Goal: Task Accomplishment & Management: Use online tool/utility

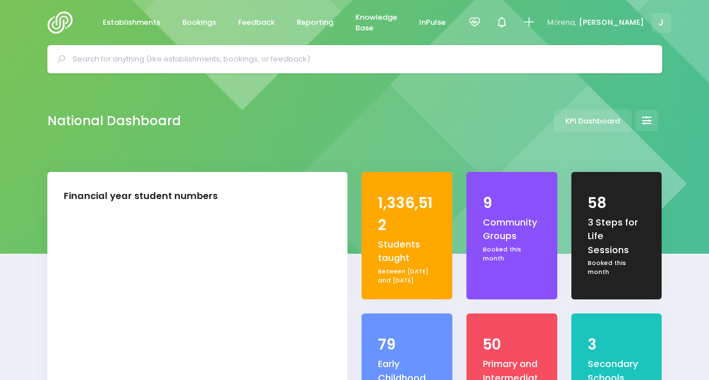
select select "5"
click at [312, 19] on span "Reporting" at bounding box center [315, 22] width 37 height 11
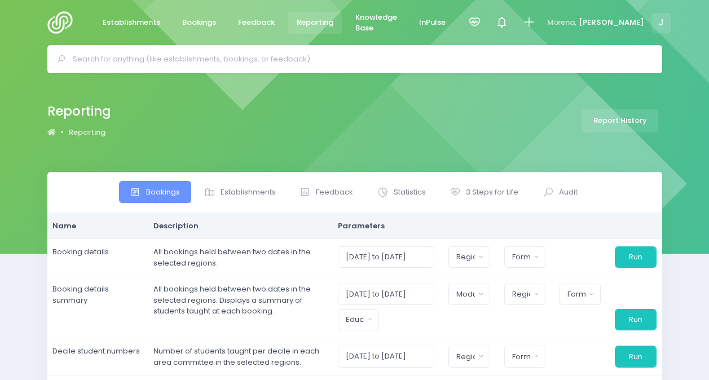
select select
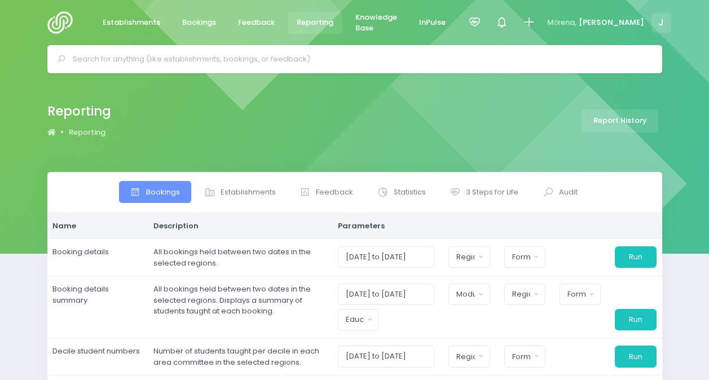
select select
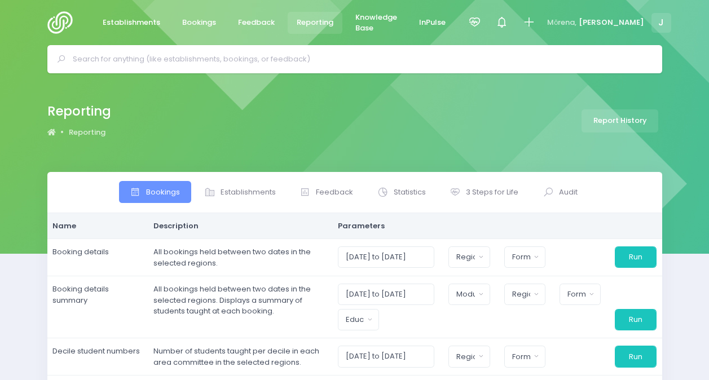
select select
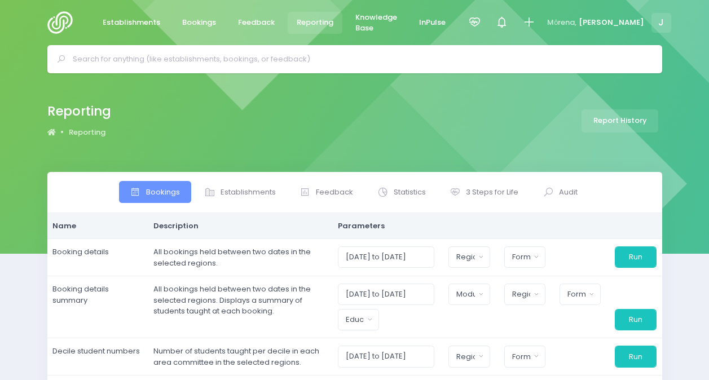
select select
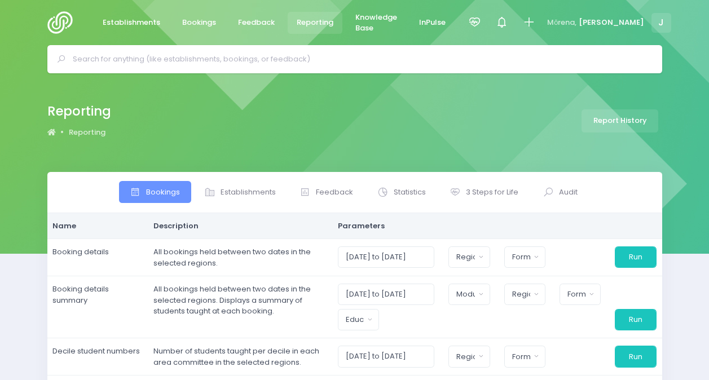
select select
click at [410, 193] on span "Statistics" at bounding box center [410, 192] width 32 height 11
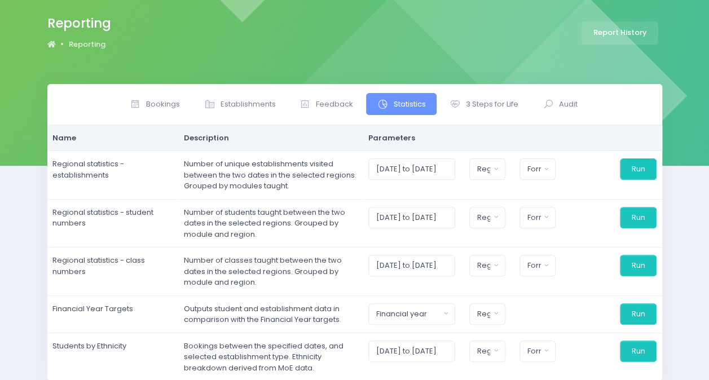
scroll to position [90, 0]
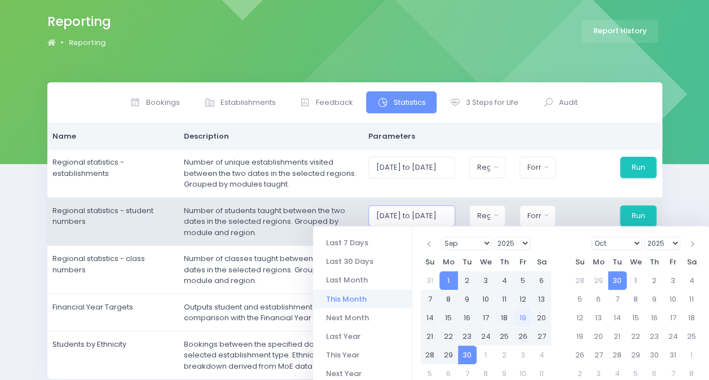
click at [388, 211] on input "[DATE] to [DATE]" at bounding box center [411, 215] width 87 height 21
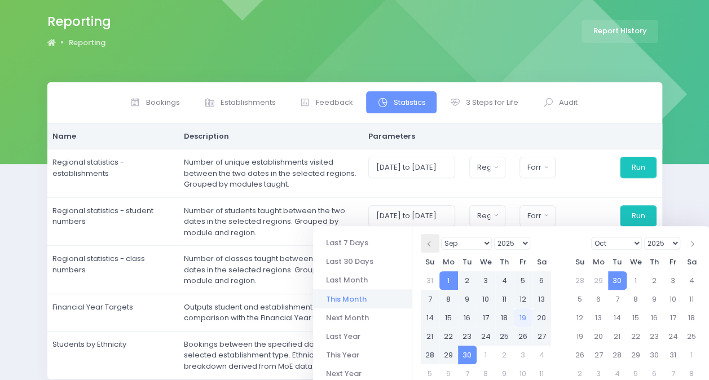
click at [426, 245] on th at bounding box center [430, 243] width 19 height 19
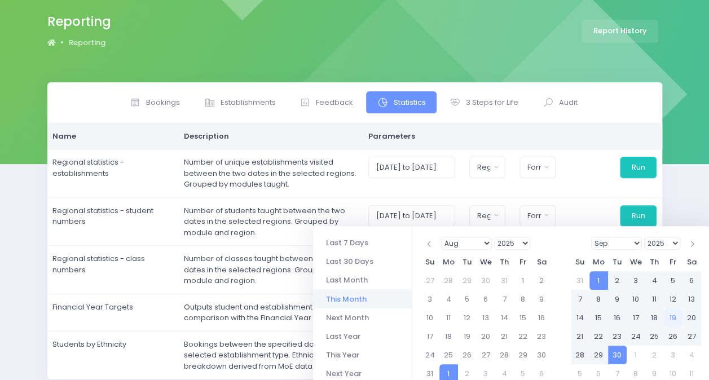
click at [426, 245] on th at bounding box center [430, 243] width 19 height 19
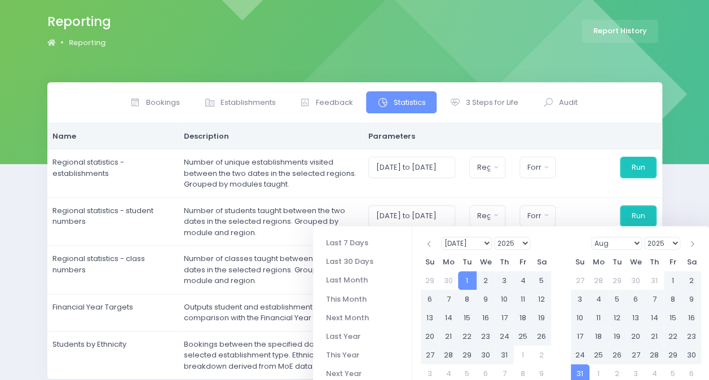
type input "[DATE] to [DATE]"
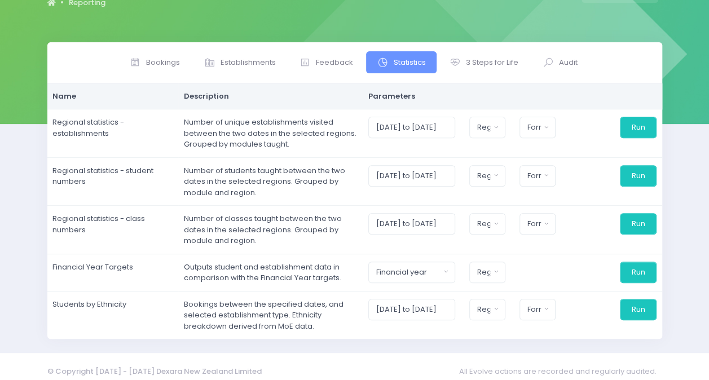
scroll to position [131, 0]
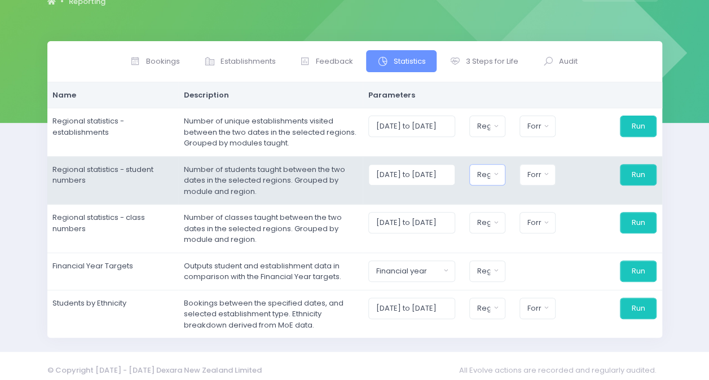
click at [491, 173] on div "Region" at bounding box center [484, 174] width 14 height 11
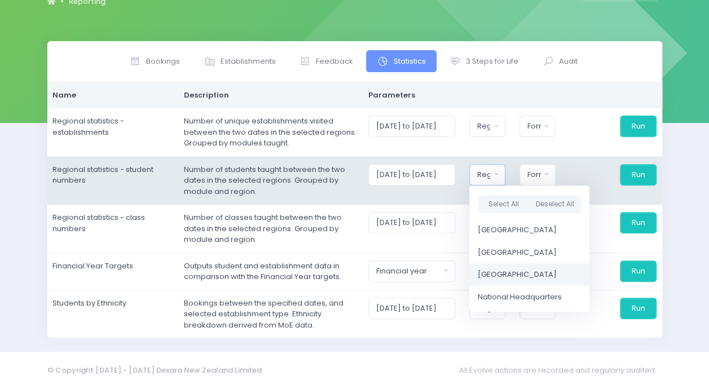
click at [504, 272] on span "[GEOGRAPHIC_DATA]" at bounding box center [517, 274] width 79 height 11
select select "[GEOGRAPHIC_DATA]"
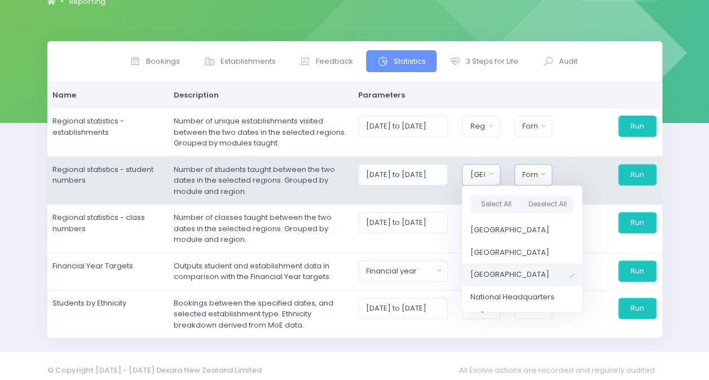
click at [537, 170] on div "Format" at bounding box center [529, 174] width 15 height 11
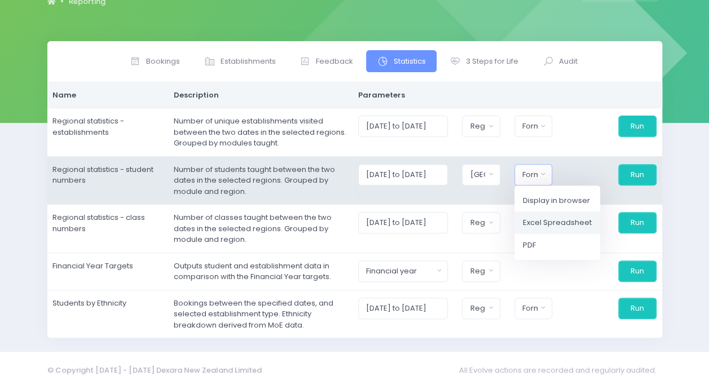
click at [541, 226] on span "Excel Spreadsheet" at bounding box center [557, 222] width 69 height 11
select select "excel"
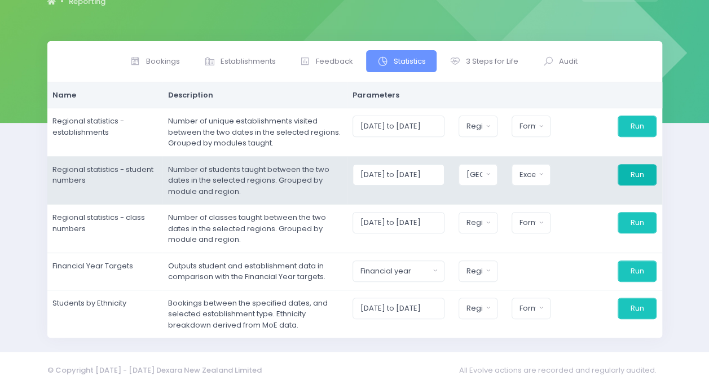
click at [647, 171] on button "Run" at bounding box center [636, 174] width 39 height 21
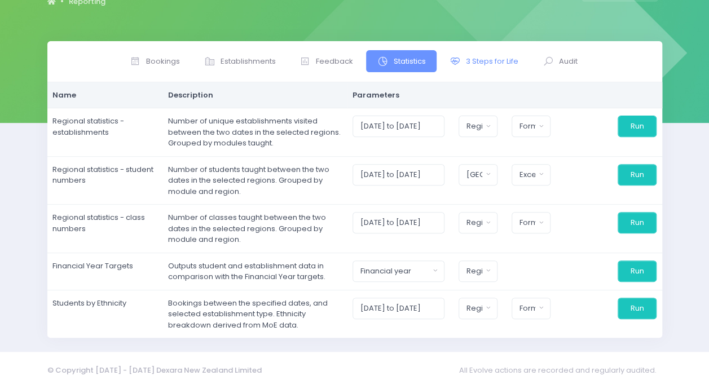
click at [472, 65] on span "3 Steps for Life" at bounding box center [492, 61] width 52 height 11
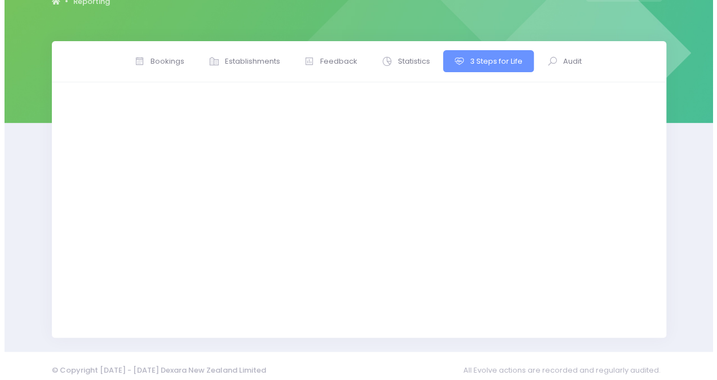
scroll to position [0, 0]
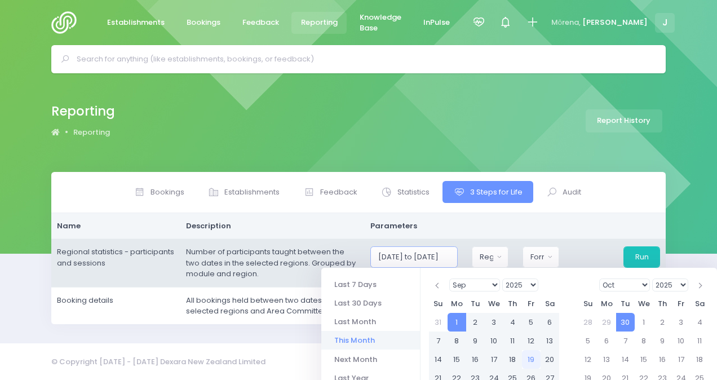
click at [452, 250] on input "[DATE] to [DATE]" at bounding box center [413, 256] width 87 height 21
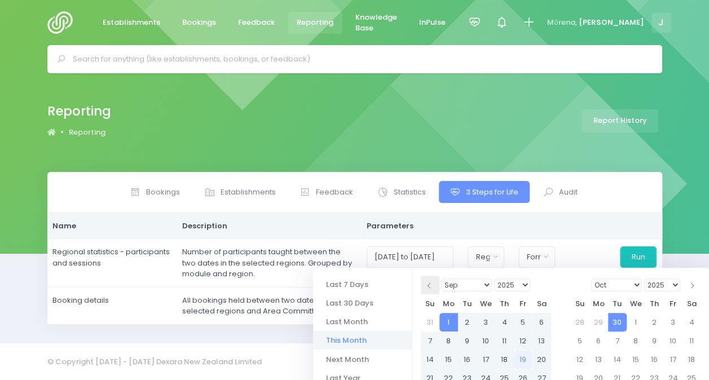
click at [434, 284] on th at bounding box center [430, 285] width 19 height 19
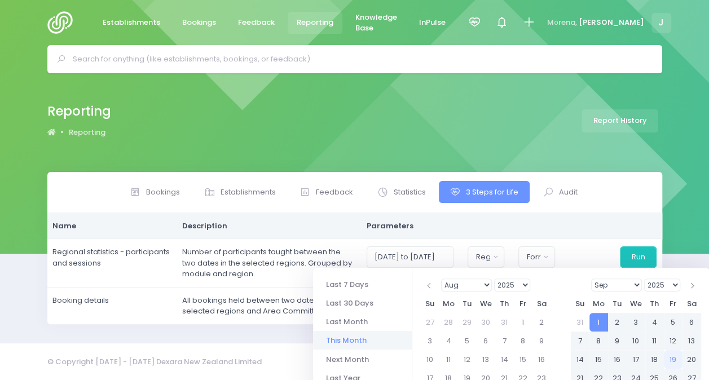
click at [434, 284] on th at bounding box center [430, 285] width 19 height 19
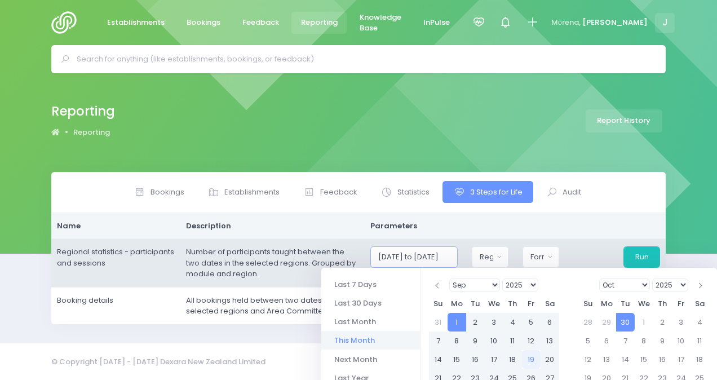
click at [441, 256] on input "[DATE] to [DATE]" at bounding box center [413, 256] width 87 height 21
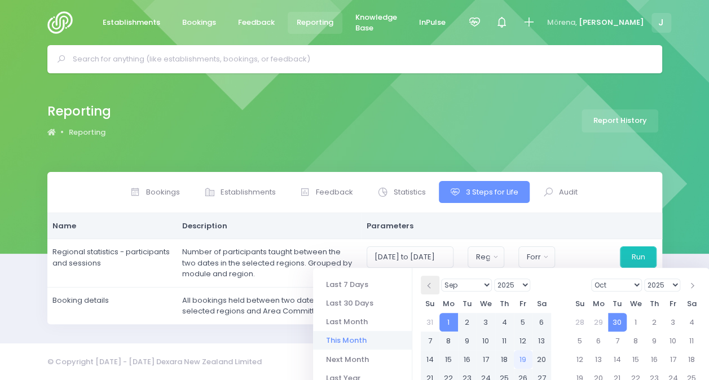
click at [434, 287] on th at bounding box center [430, 285] width 19 height 19
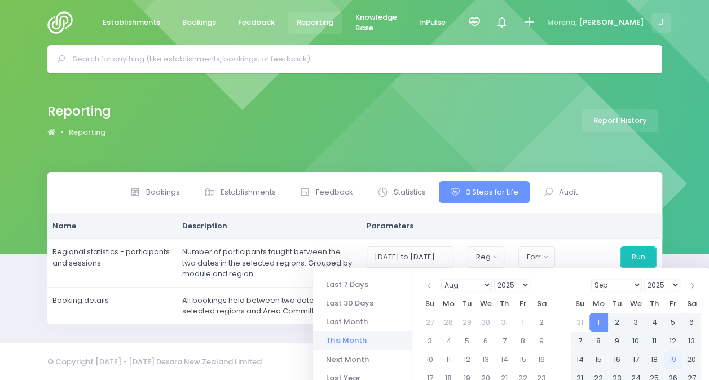
click at [434, 287] on th at bounding box center [430, 285] width 19 height 19
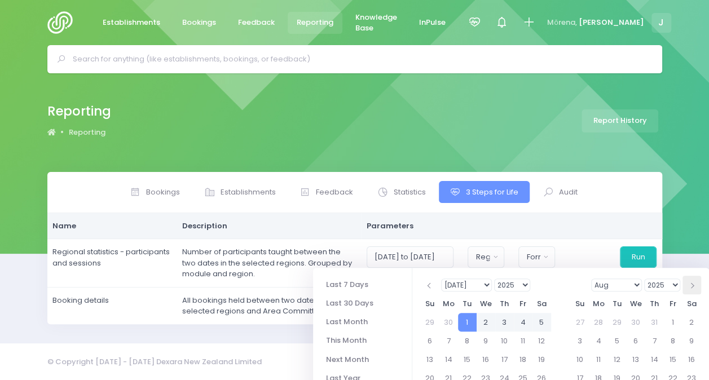
click at [691, 280] on th at bounding box center [691, 285] width 19 height 19
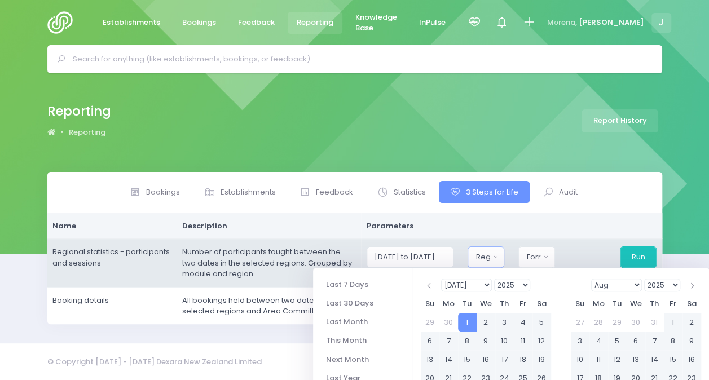
type input "[DATE] to [DATE]"
click at [501, 256] on button "Region" at bounding box center [485, 256] width 37 height 21
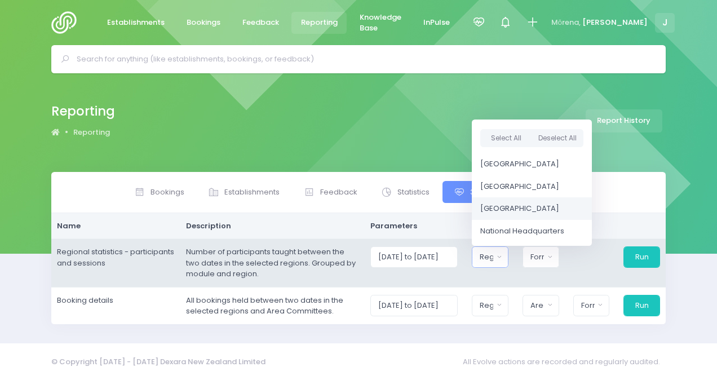
click at [505, 204] on span "[GEOGRAPHIC_DATA]" at bounding box center [519, 208] width 79 height 11
select select "[GEOGRAPHIC_DATA]"
click at [541, 256] on div "Format" at bounding box center [536, 256] width 14 height 11
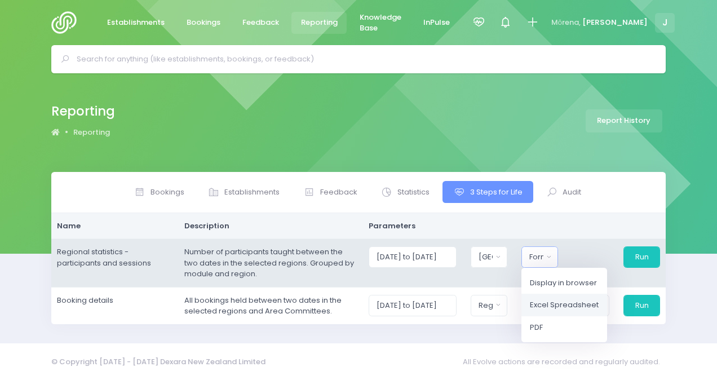
click at [552, 303] on span "Excel Spreadsheet" at bounding box center [564, 304] width 69 height 11
select select "excel"
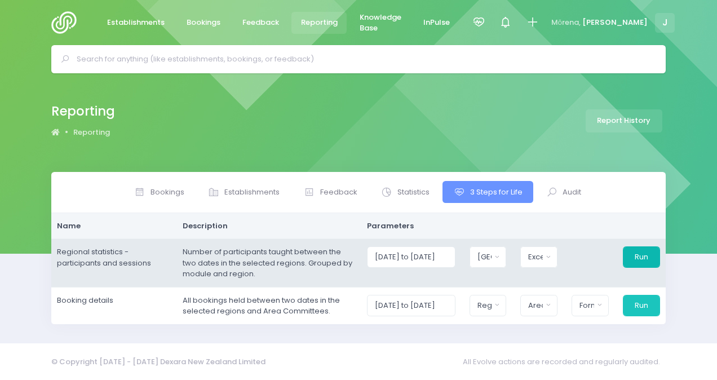
click at [643, 257] on button "Run" at bounding box center [641, 256] width 37 height 21
